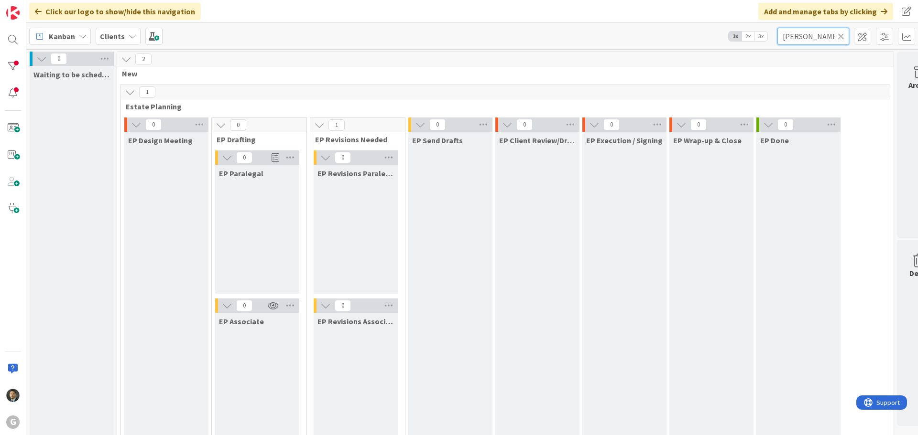
click at [800, 38] on input "wells" at bounding box center [813, 36] width 72 height 17
type input "wilson"
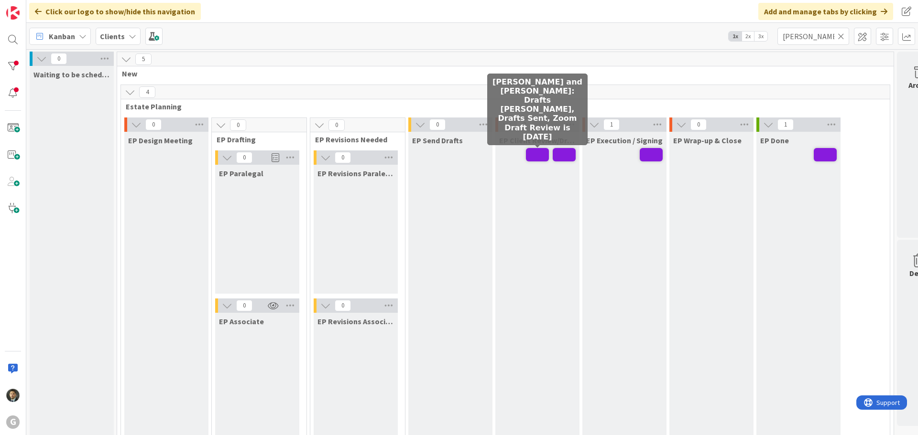
click at [540, 154] on span at bounding box center [537, 154] width 23 height 13
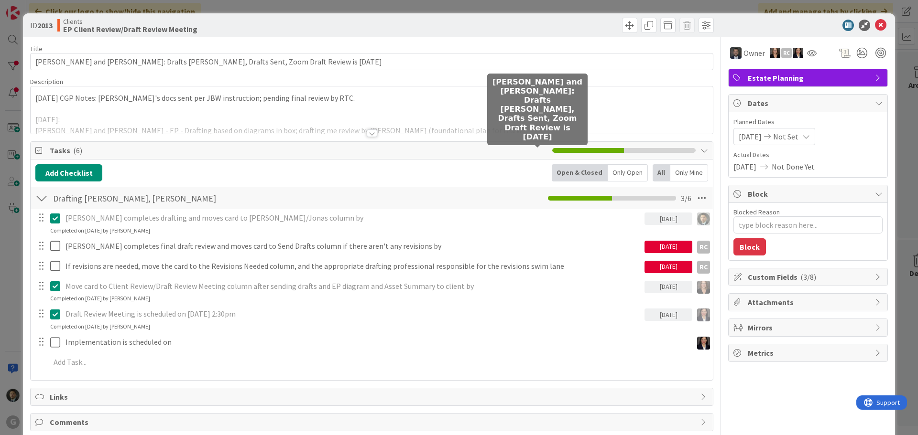
type textarea "x"
